Goal: Information Seeking & Learning: Learn about a topic

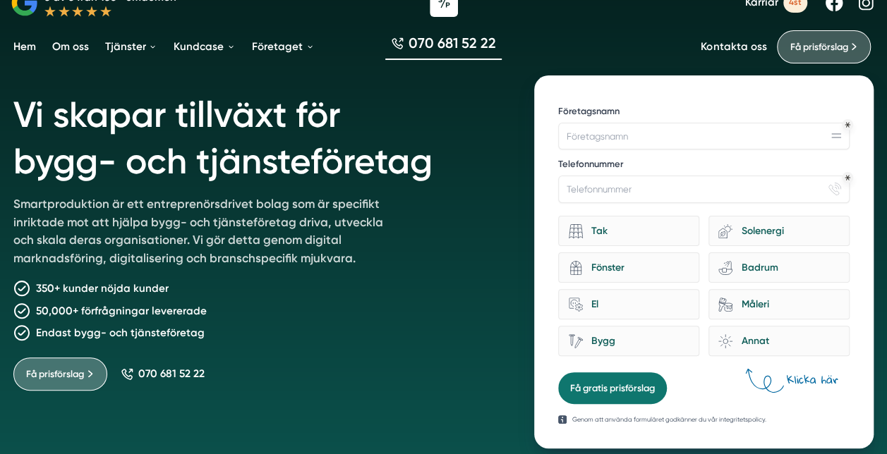
scroll to position [47, 0]
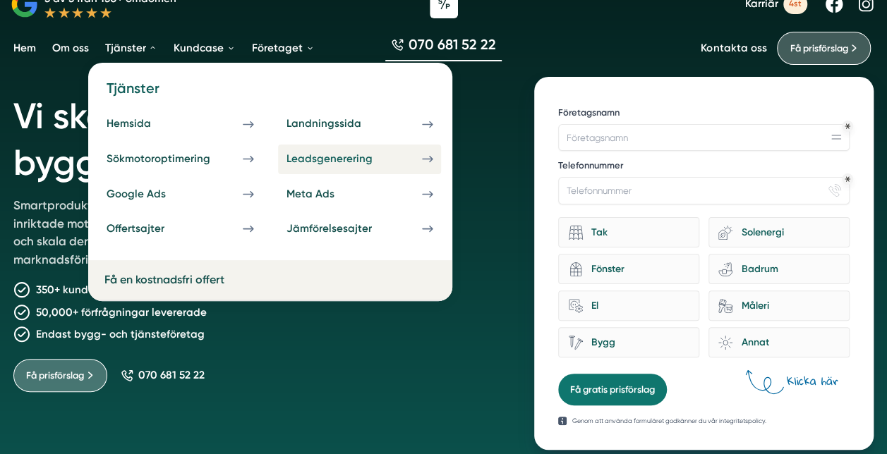
click at [388, 154] on div "Leadsgenerering" at bounding box center [345, 158] width 118 height 13
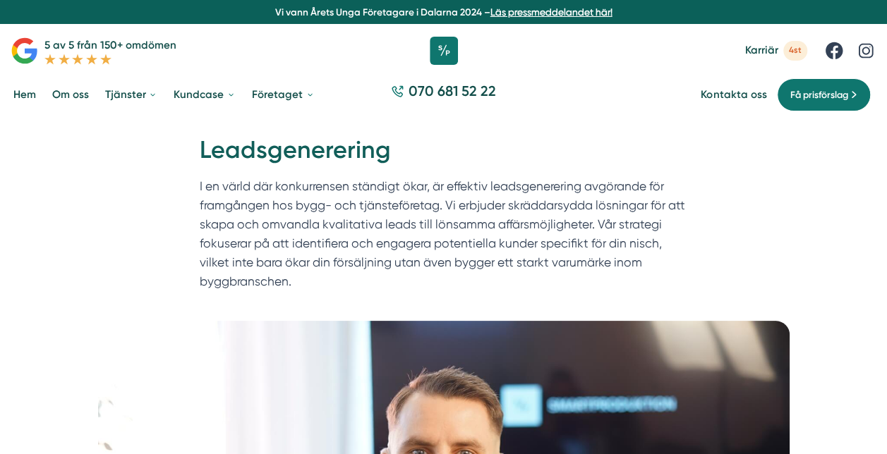
click at [456, 226] on p "I en värld där konkurrensen ständigt ökar, är effektiv leadsgenerering avgörand…" at bounding box center [444, 237] width 488 height 121
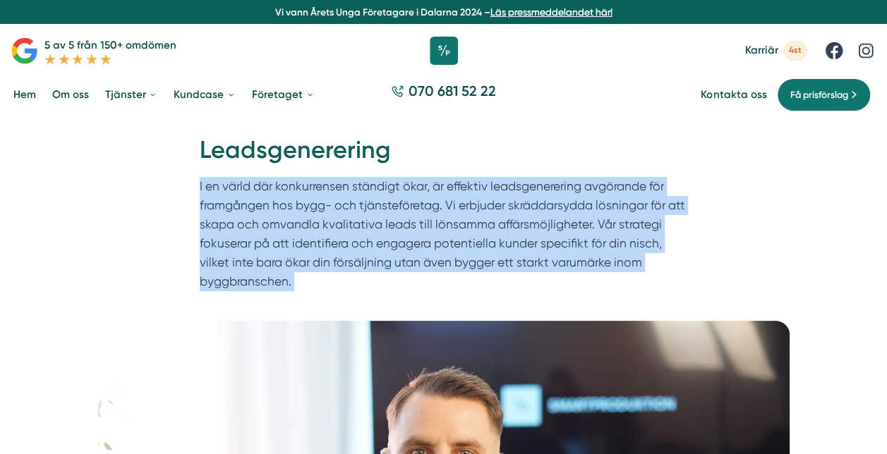
click at [456, 226] on p "I en värld där konkurrensen ständigt ökar, är effektiv leadsgenerering avgörand…" at bounding box center [444, 237] width 488 height 121
drag, startPoint x: 456, startPoint y: 226, endPoint x: 432, endPoint y: 226, distance: 24.7
click at [432, 226] on p "I en värld där konkurrensen ständigt ökar, är effektiv leadsgenerering avgörand…" at bounding box center [444, 237] width 488 height 121
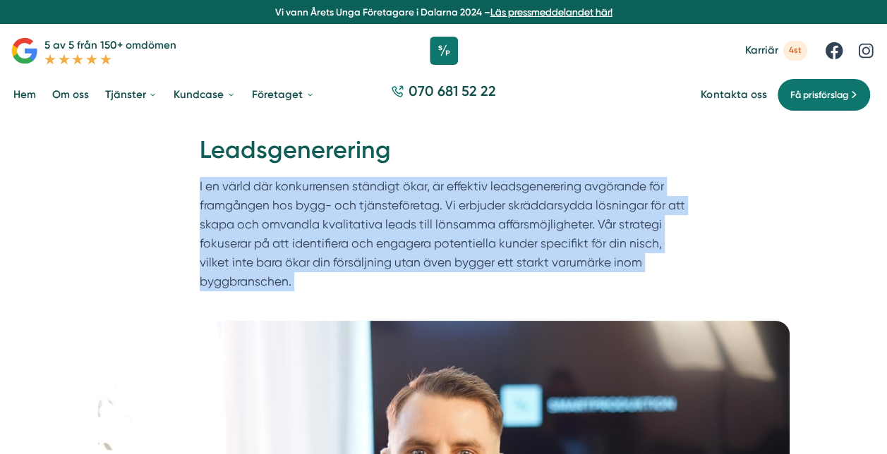
drag, startPoint x: 432, startPoint y: 226, endPoint x: 397, endPoint y: 226, distance: 34.6
click at [397, 226] on p "I en värld där konkurrensen ständigt ökar, är effektiv leadsgenerering avgörand…" at bounding box center [444, 237] width 488 height 121
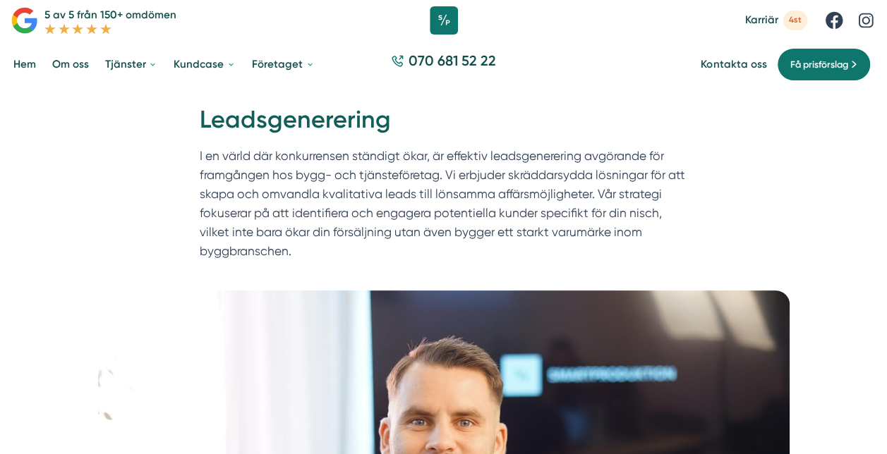
scroll to position [31, 0]
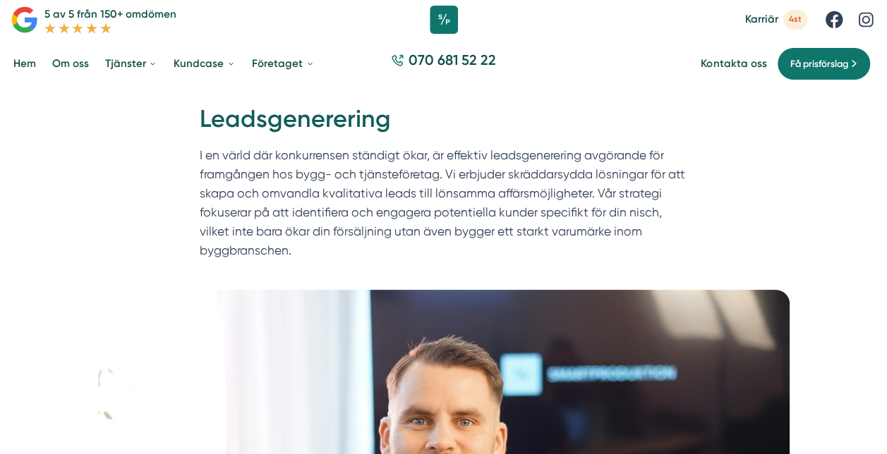
click at [446, 207] on p "I en värld där konkurrensen ständigt ökar, är effektiv leadsgenerering avgörand…" at bounding box center [444, 206] width 488 height 121
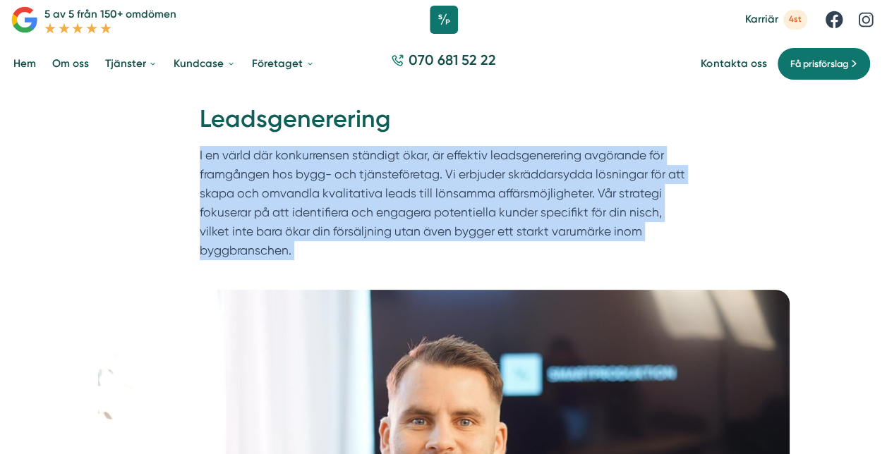
drag, startPoint x: 446, startPoint y: 207, endPoint x: 402, endPoint y: 203, distance: 44.6
click at [402, 203] on p "I en värld där konkurrensen ständigt ökar, är effektiv leadsgenerering avgörand…" at bounding box center [444, 206] width 488 height 121
click at [454, 193] on p "I en värld där konkurrensen ständigt ökar, är effektiv leadsgenerering avgörand…" at bounding box center [444, 206] width 488 height 121
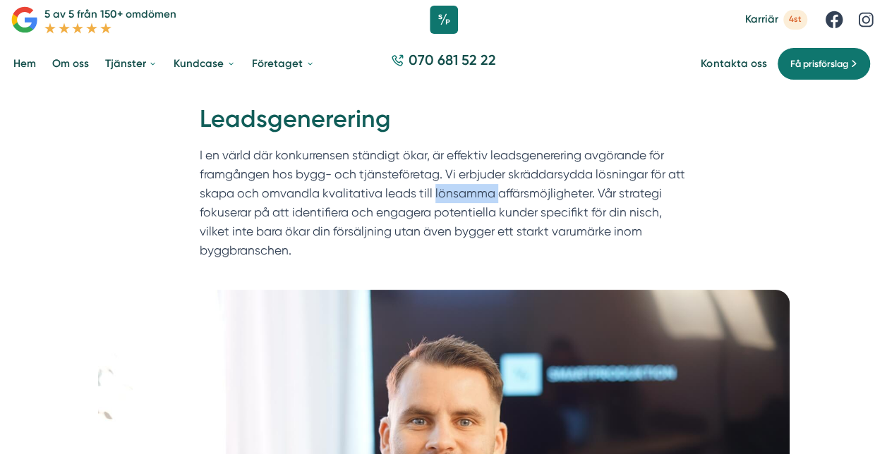
click at [454, 193] on p "I en värld där konkurrensen ständigt ökar, är effektiv leadsgenerering avgörand…" at bounding box center [444, 206] width 488 height 121
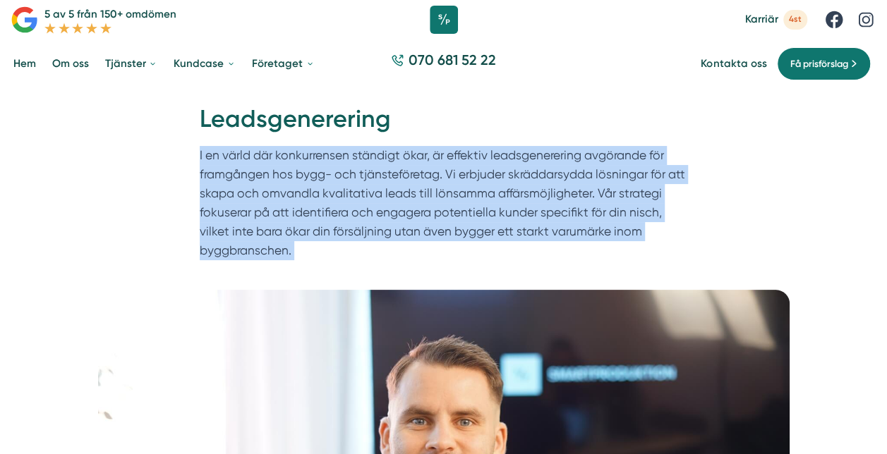
drag, startPoint x: 454, startPoint y: 193, endPoint x: 408, endPoint y: 195, distance: 45.9
click at [408, 195] on p "I en värld där konkurrensen ständigt ökar, är effektiv leadsgenerering avgörand…" at bounding box center [444, 206] width 488 height 121
click at [364, 195] on p "I en värld där konkurrensen ständigt ökar, är effektiv leadsgenerering avgörand…" at bounding box center [444, 206] width 488 height 121
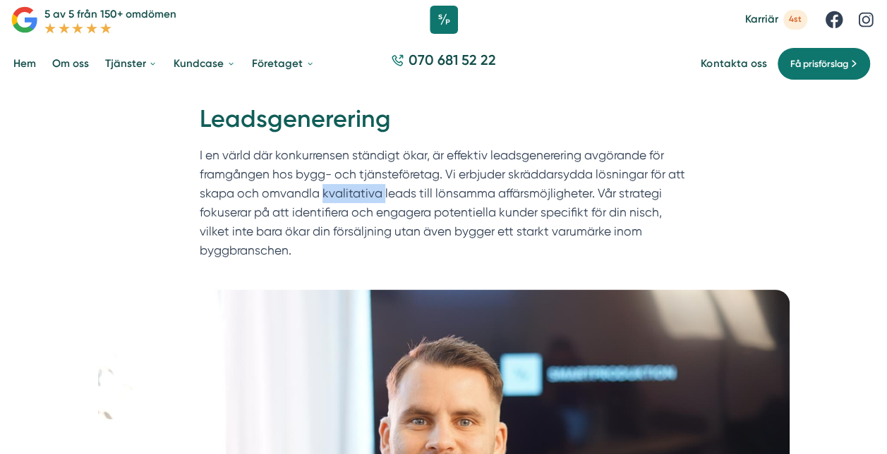
click at [364, 195] on p "I en värld där konkurrensen ständigt ökar, är effektiv leadsgenerering avgörand…" at bounding box center [444, 206] width 488 height 121
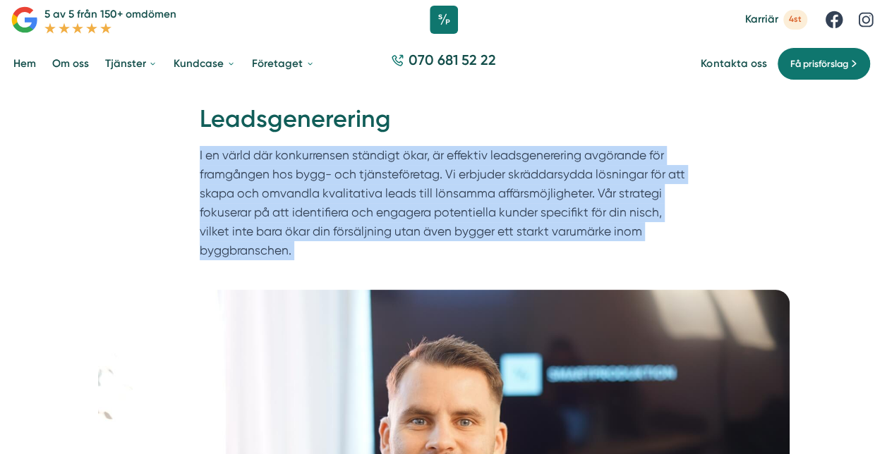
drag, startPoint x: 364, startPoint y: 195, endPoint x: 324, endPoint y: 196, distance: 39.5
click at [324, 196] on p "I en värld där konkurrensen ständigt ökar, är effektiv leadsgenerering avgörand…" at bounding box center [444, 206] width 488 height 121
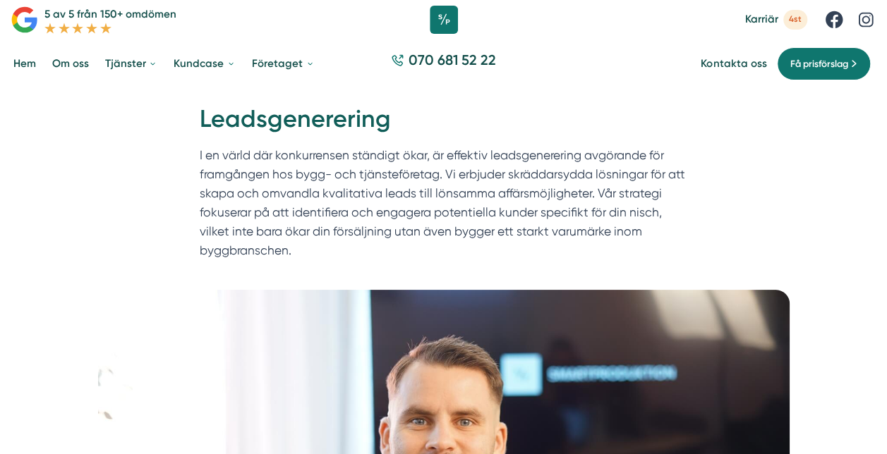
click at [449, 196] on p "I en värld där konkurrensen ständigt ökar, är effektiv leadsgenerering avgörand…" at bounding box center [444, 206] width 488 height 121
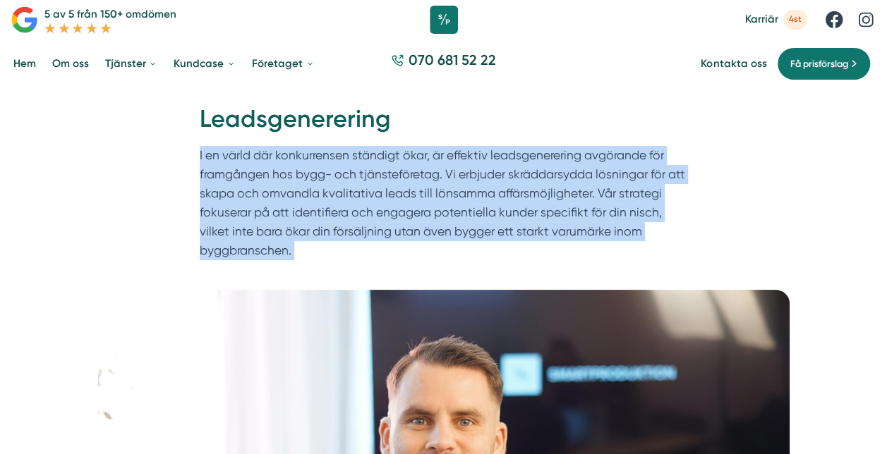
drag, startPoint x: 449, startPoint y: 196, endPoint x: 370, endPoint y: 227, distance: 85.5
click at [370, 227] on p "I en värld där konkurrensen ständigt ökar, är effektiv leadsgenerering avgörand…" at bounding box center [444, 206] width 488 height 121
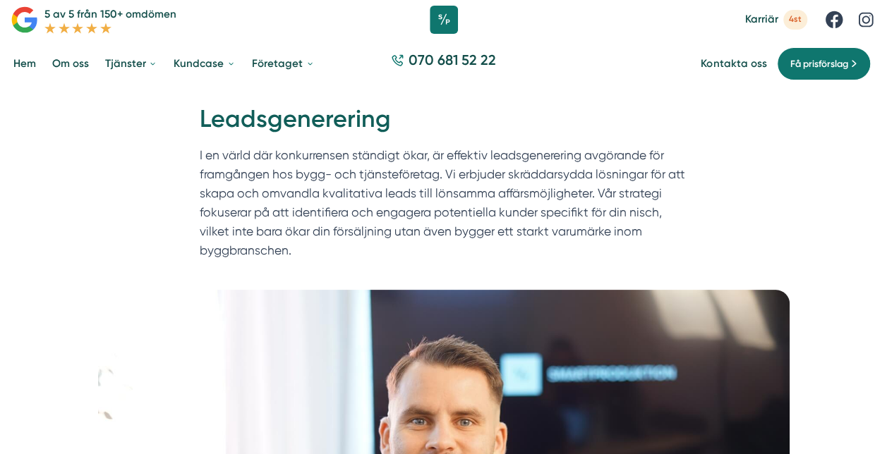
click at [425, 213] on p "I en värld där konkurrensen ständigt ökar, är effektiv leadsgenerering avgörand…" at bounding box center [444, 206] width 488 height 121
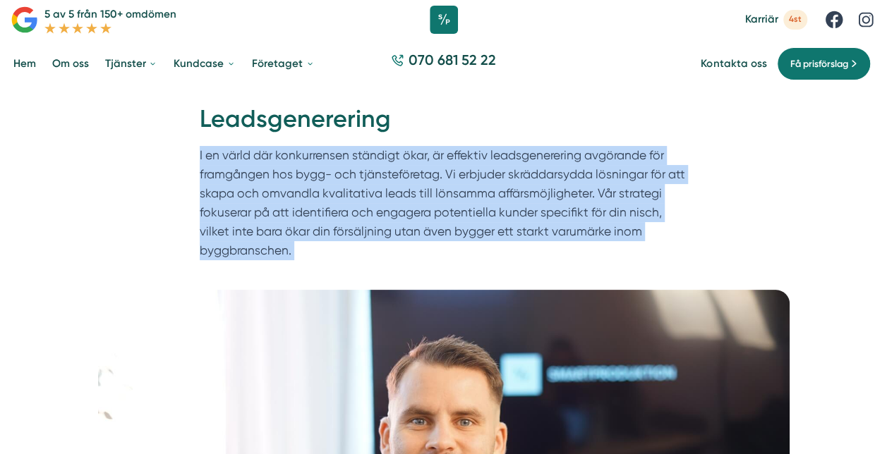
drag, startPoint x: 425, startPoint y: 213, endPoint x: 363, endPoint y: 214, distance: 61.4
click at [363, 214] on p "I en värld där konkurrensen ständigt ökar, är effektiv leadsgenerering avgörand…" at bounding box center [444, 206] width 488 height 121
click at [470, 209] on p "I en värld där konkurrensen ständigt ökar, är effektiv leadsgenerering avgörand…" at bounding box center [444, 206] width 488 height 121
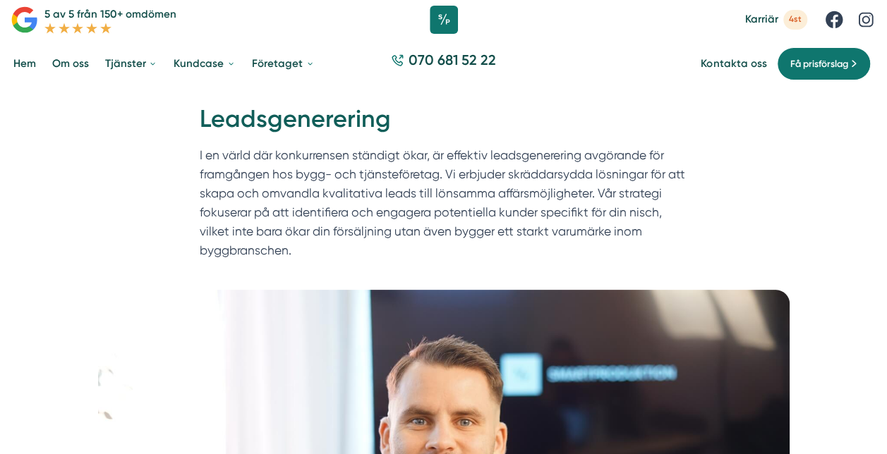
click at [329, 233] on p "I en värld där konkurrensen ständigt ökar, är effektiv leadsgenerering avgörand…" at bounding box center [444, 206] width 488 height 121
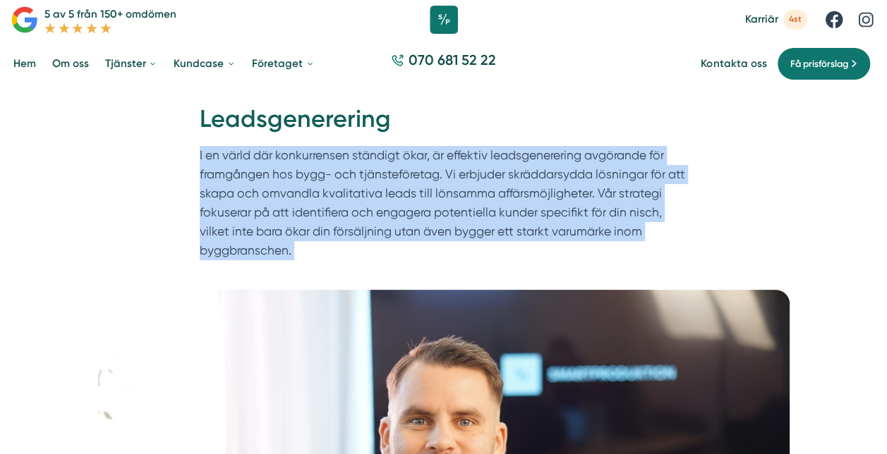
drag, startPoint x: 329, startPoint y: 233, endPoint x: 297, endPoint y: 233, distance: 32.4
click at [297, 233] on p "I en värld där konkurrensen ständigt ökar, är effektiv leadsgenerering avgörand…" at bounding box center [444, 206] width 488 height 121
click at [434, 213] on p "I en värld där konkurrensen ständigt ökar, är effektiv leadsgenerering avgörand…" at bounding box center [444, 206] width 488 height 121
